Goal: Task Accomplishment & Management: Use online tool/utility

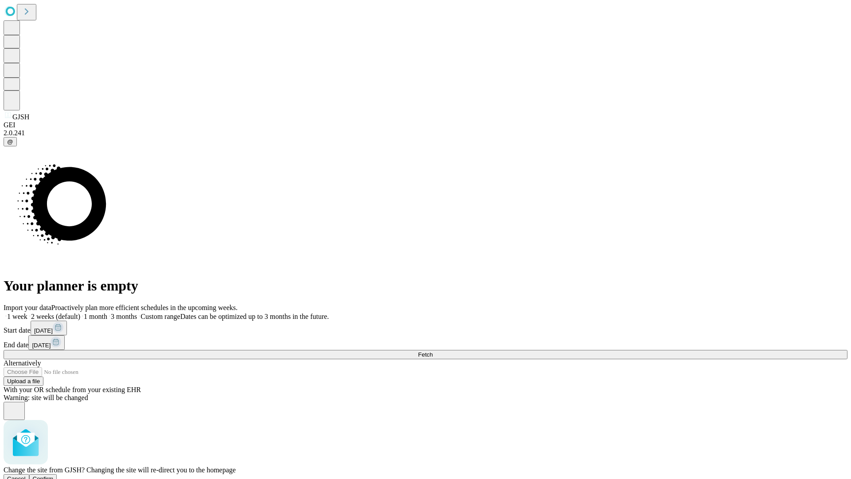
click at [54, 475] on span "Confirm" at bounding box center [43, 478] width 21 height 7
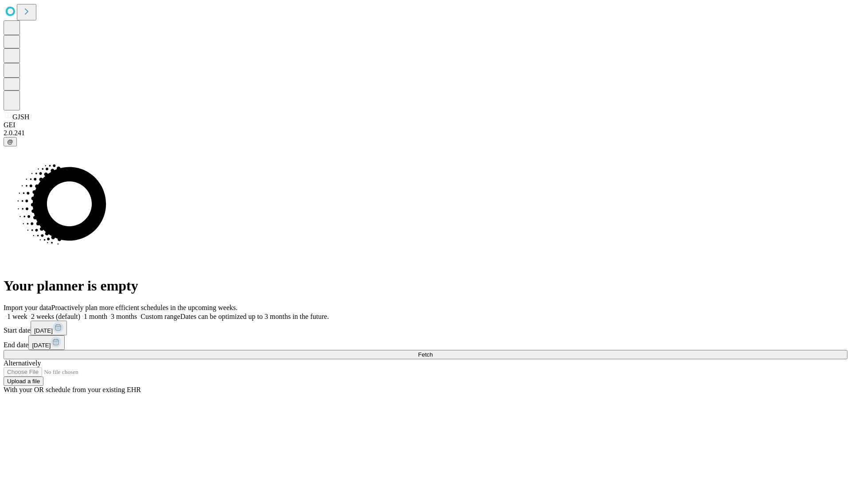
click at [107, 313] on label "1 month" at bounding box center [93, 317] width 27 height 8
click at [433, 351] on span "Fetch" at bounding box center [425, 354] width 15 height 7
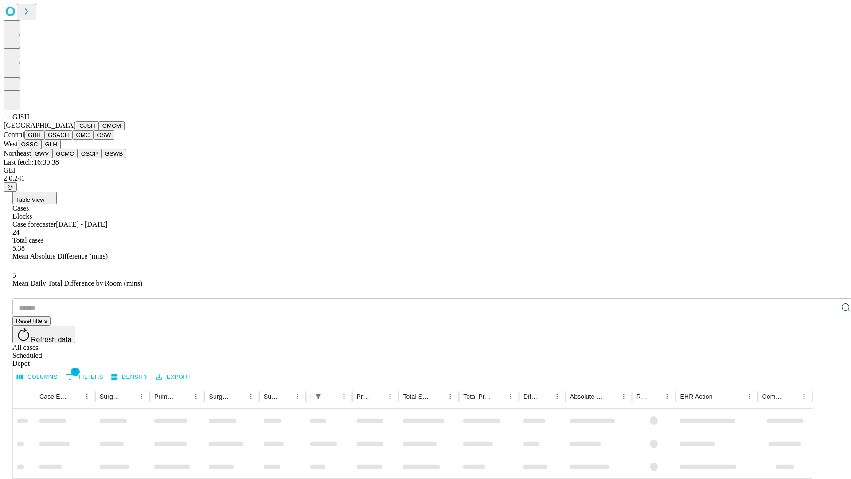
click at [99, 130] on button "GMCM" at bounding box center [112, 125] width 26 height 9
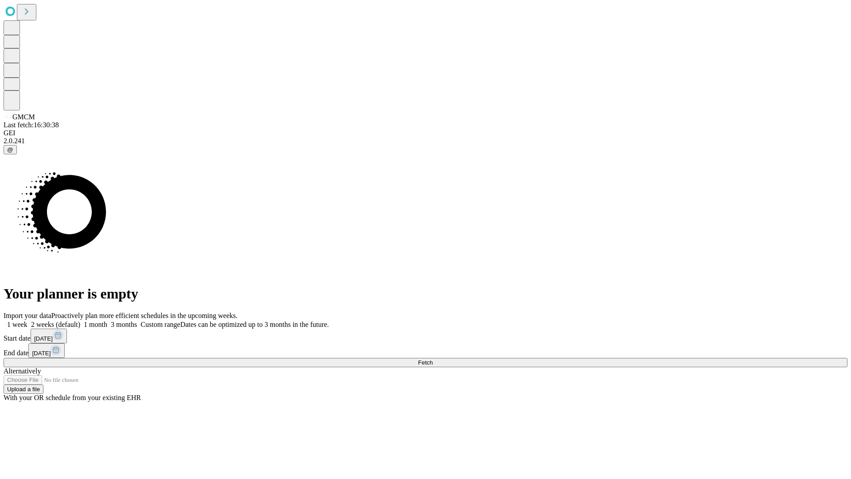
click at [107, 321] on label "1 month" at bounding box center [93, 325] width 27 height 8
click at [433, 359] on span "Fetch" at bounding box center [425, 362] width 15 height 7
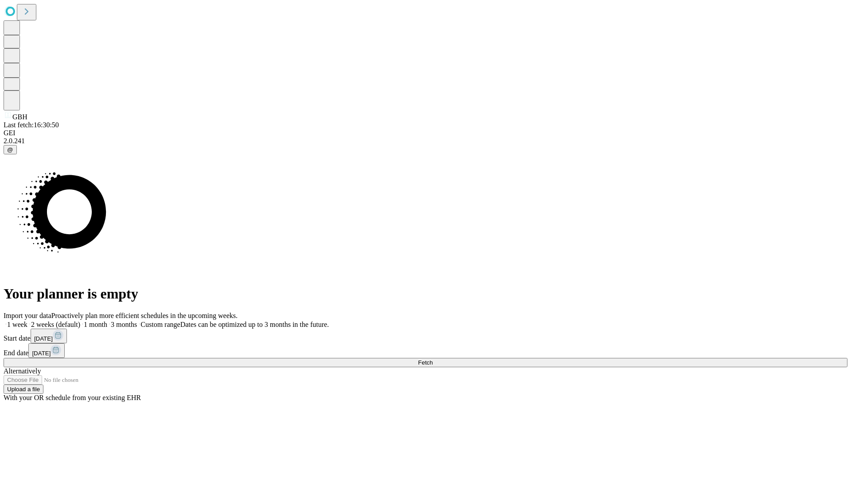
click at [433, 359] on span "Fetch" at bounding box center [425, 362] width 15 height 7
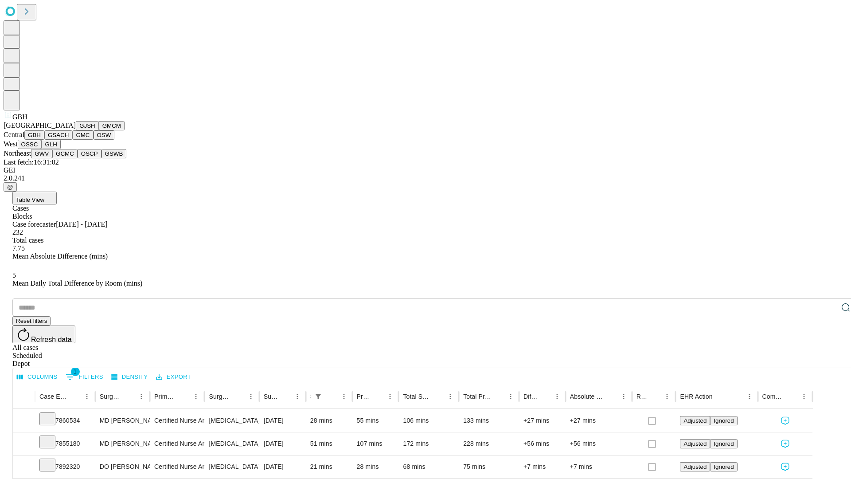
click at [69, 140] on button "GSACH" at bounding box center [58, 134] width 28 height 9
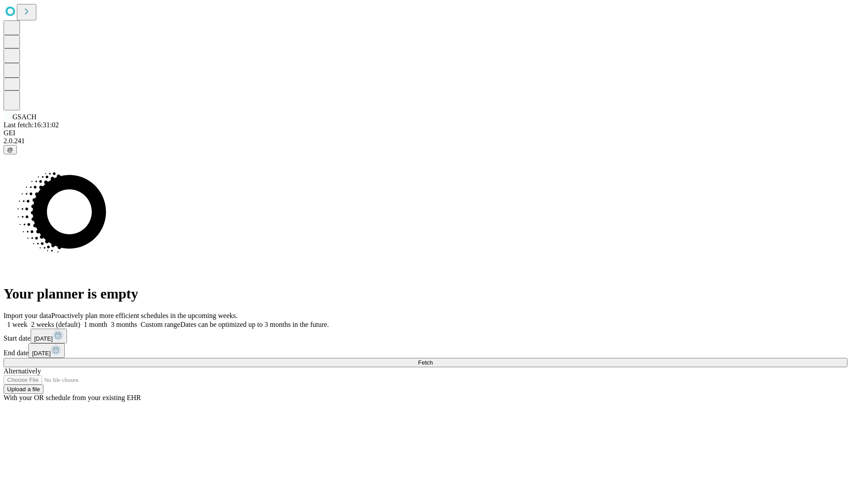
click at [433, 359] on span "Fetch" at bounding box center [425, 362] width 15 height 7
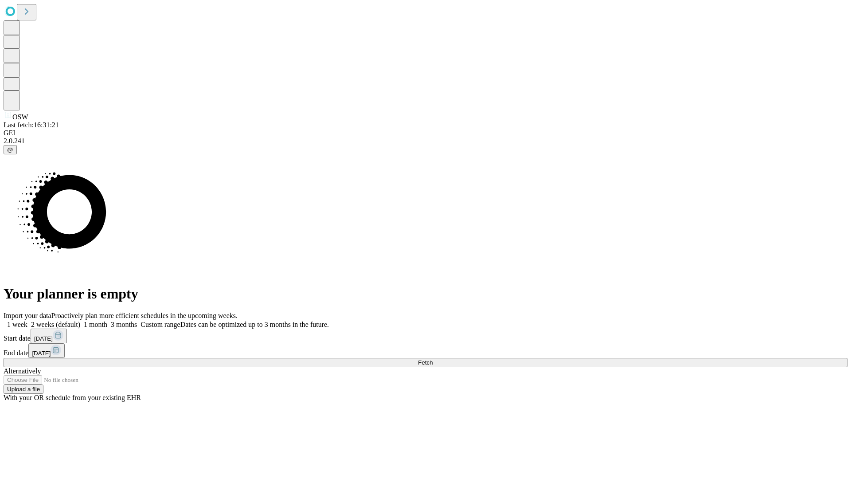
click at [107, 321] on label "1 month" at bounding box center [93, 325] width 27 height 8
click at [433, 359] on span "Fetch" at bounding box center [425, 362] width 15 height 7
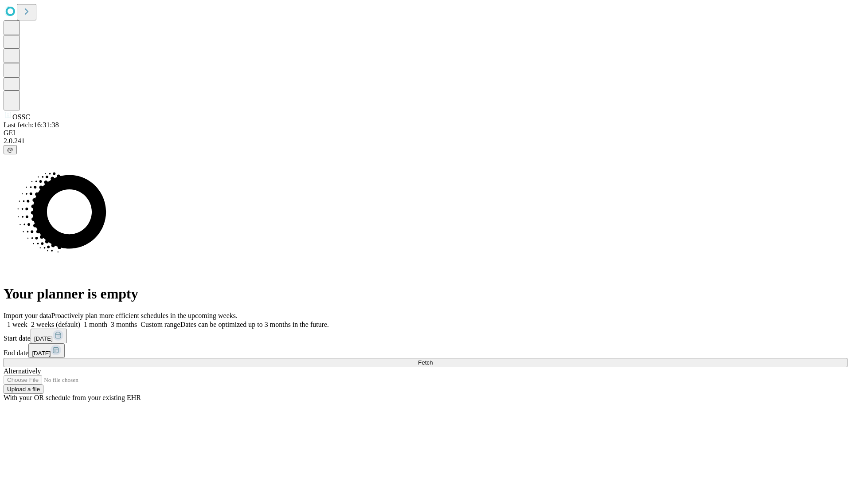
click at [107, 321] on label "1 month" at bounding box center [93, 325] width 27 height 8
click at [433, 359] on span "Fetch" at bounding box center [425, 362] width 15 height 7
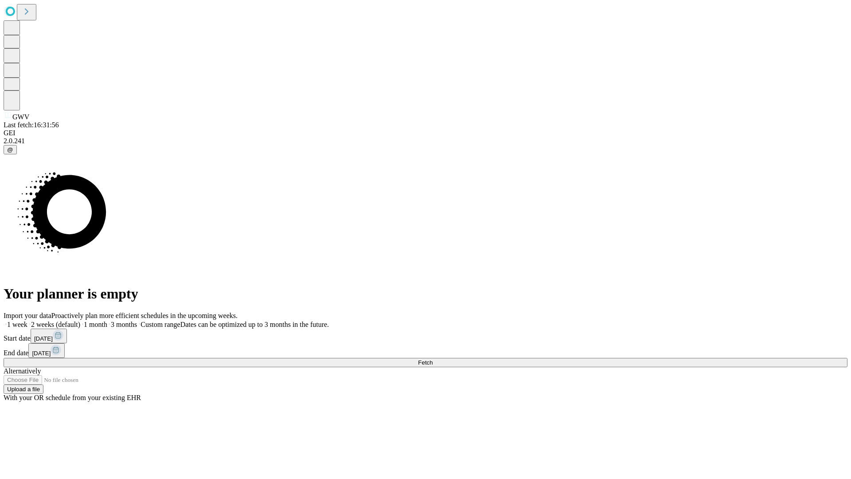
click at [107, 321] on label "1 month" at bounding box center [93, 325] width 27 height 8
click at [433, 359] on span "Fetch" at bounding box center [425, 362] width 15 height 7
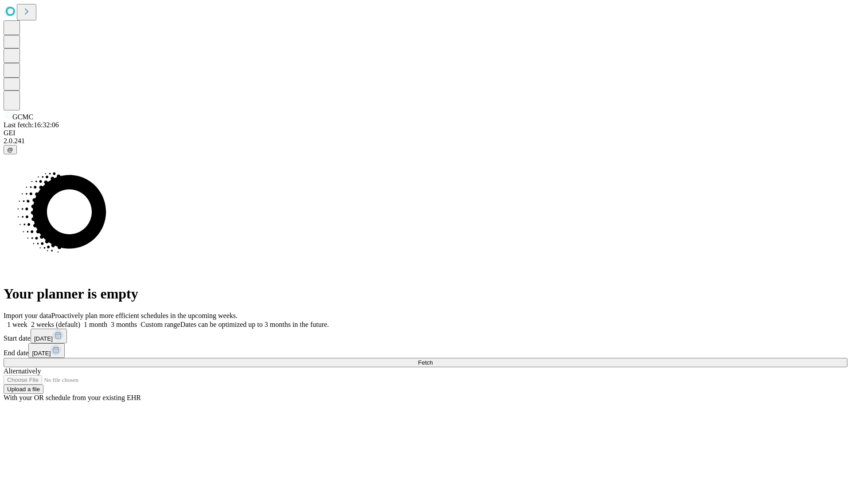
click at [107, 321] on label "1 month" at bounding box center [93, 325] width 27 height 8
click at [433, 359] on span "Fetch" at bounding box center [425, 362] width 15 height 7
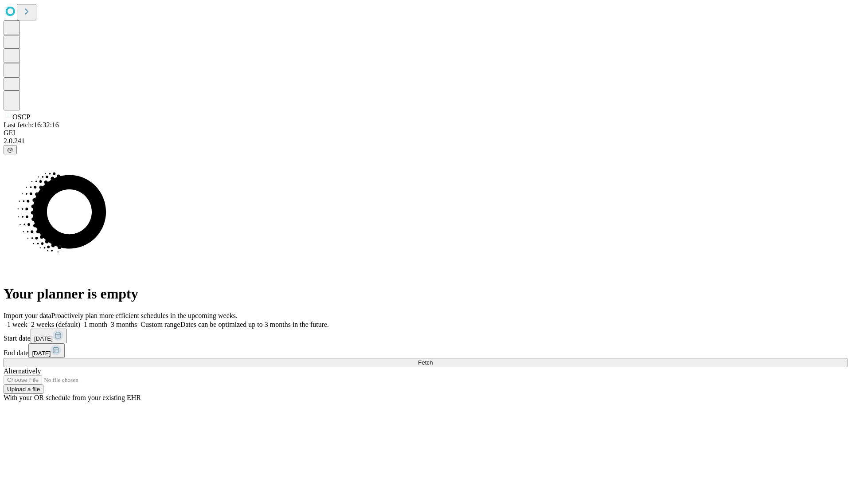
click at [107, 321] on label "1 month" at bounding box center [93, 325] width 27 height 8
click at [433, 359] on span "Fetch" at bounding box center [425, 362] width 15 height 7
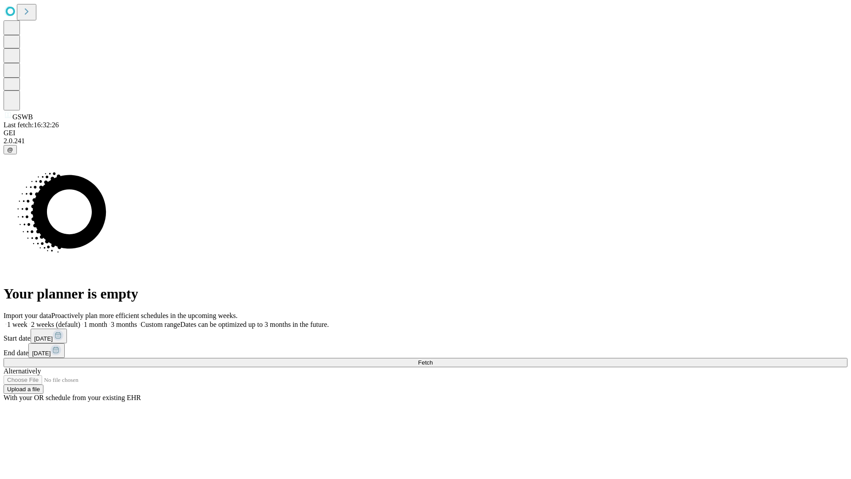
click at [433, 359] on span "Fetch" at bounding box center [425, 362] width 15 height 7
